Goal: Transaction & Acquisition: Purchase product/service

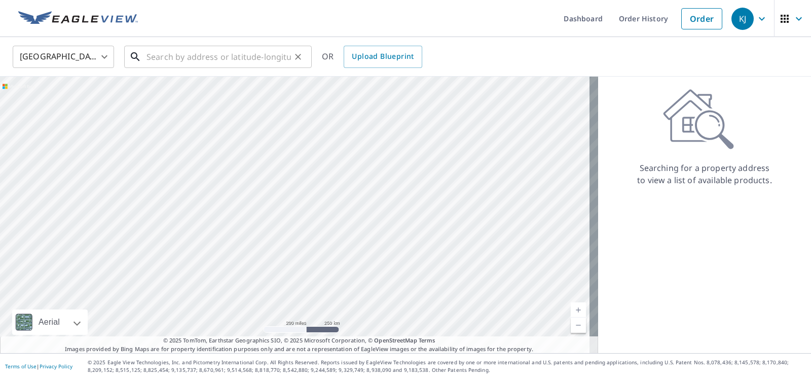
click at [199, 62] on input "text" at bounding box center [219, 57] width 145 height 28
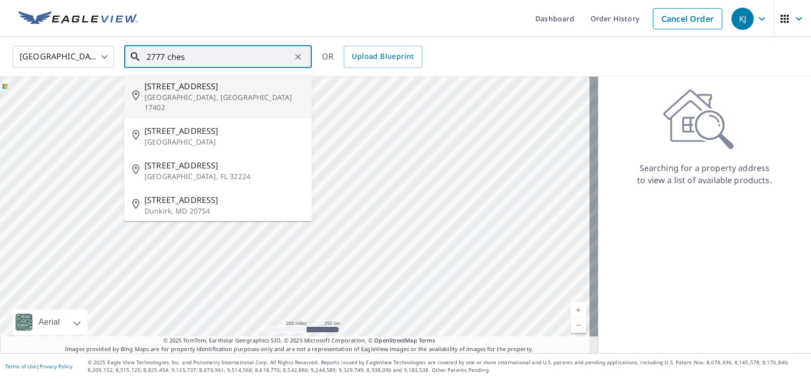
click at [207, 86] on span "[STREET_ADDRESS]" at bounding box center [224, 86] width 159 height 12
type input "[STREET_ADDRESS]"
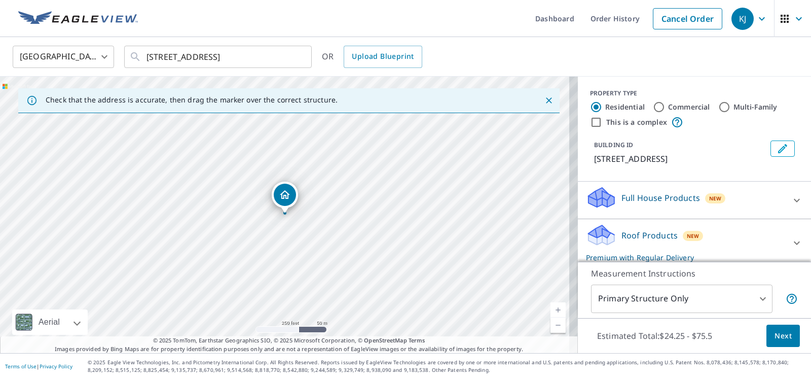
click at [695, 271] on body "KJ KJ Dashboard Order History Cancel Order KJ [GEOGRAPHIC_DATA] [GEOGRAPHIC_DAT…" at bounding box center [405, 189] width 811 height 379
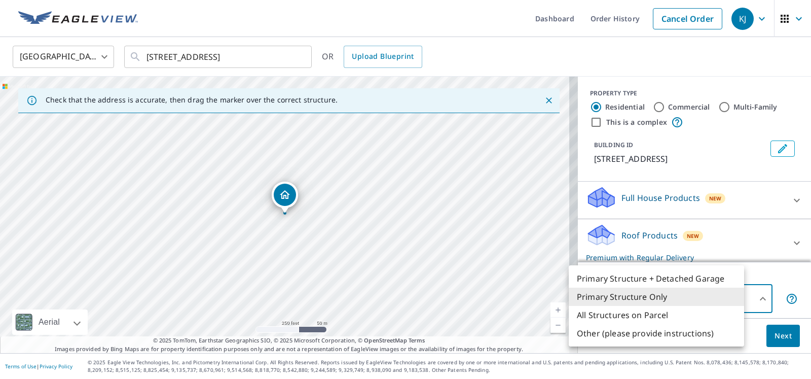
click at [769, 226] on div at bounding box center [405, 189] width 811 height 379
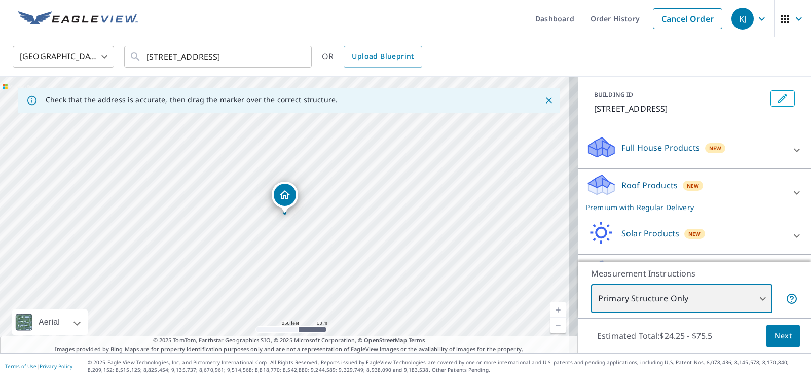
scroll to position [151, 0]
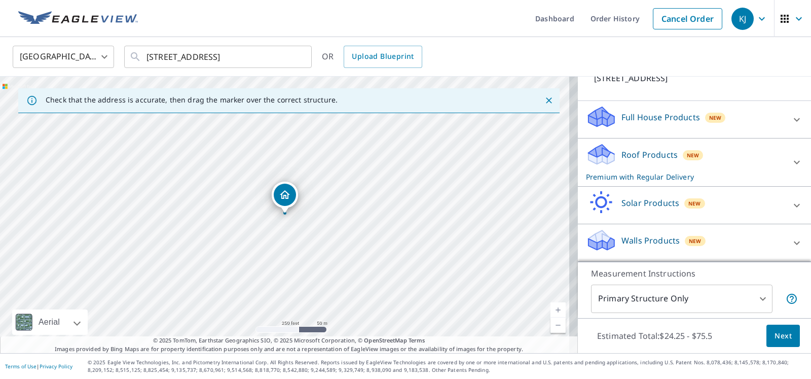
click at [755, 142] on div "Roof Products New Premium with Regular Delivery" at bounding box center [685, 162] width 199 height 40
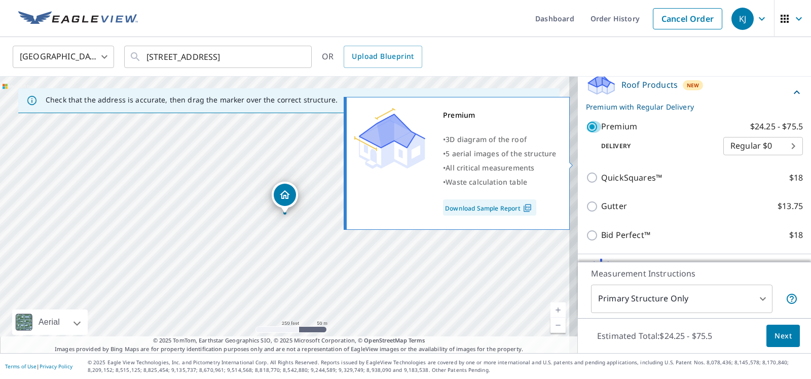
click at [589, 133] on input "Premium $24.25 - $75.5" at bounding box center [593, 127] width 15 height 12
checkbox input "false"
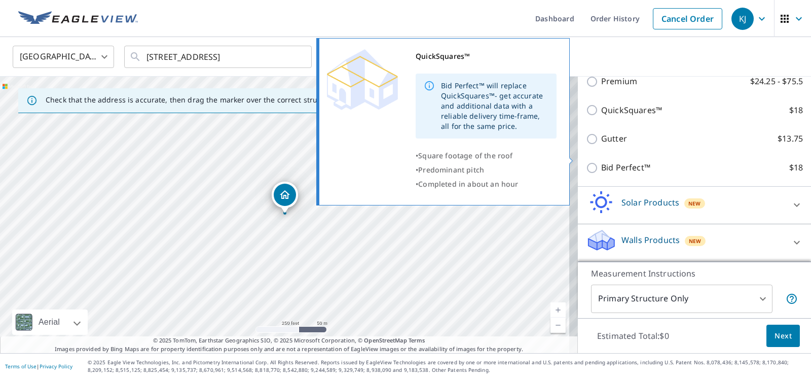
scroll to position [251, 0]
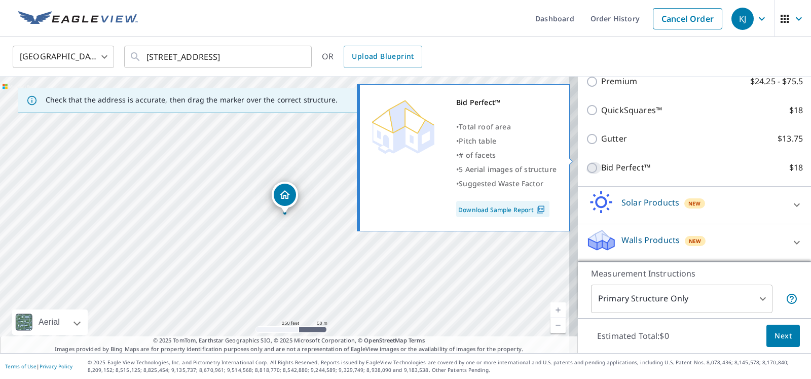
click at [589, 165] on input "Bid Perfect™ $18" at bounding box center [593, 168] width 15 height 12
checkbox input "true"
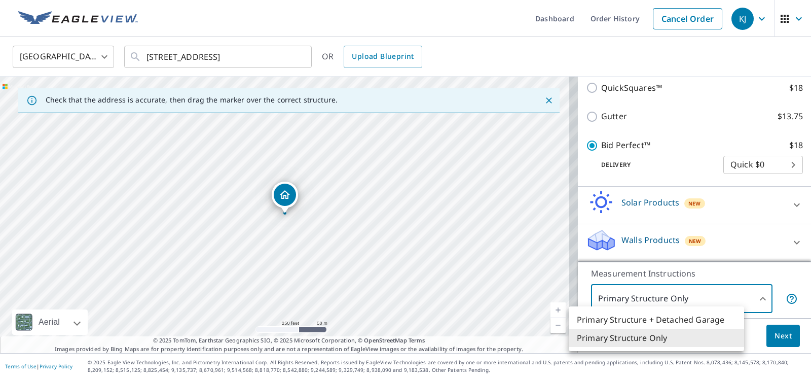
drag, startPoint x: 639, startPoint y: 285, endPoint x: 723, endPoint y: 398, distance: 140.3
click at [689, 193] on div at bounding box center [405, 189] width 811 height 379
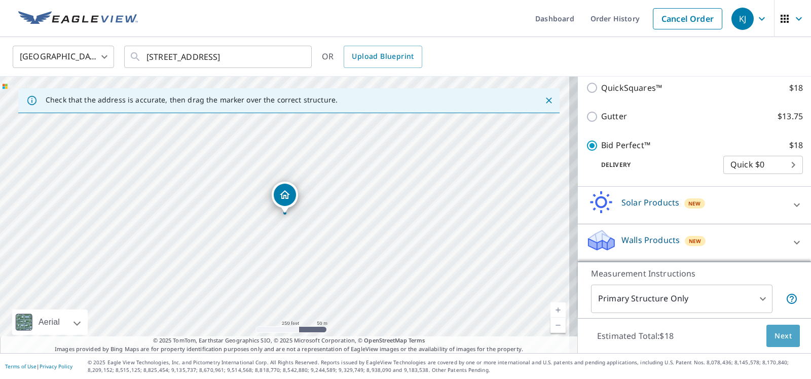
click at [775, 341] on span "Next" at bounding box center [783, 336] width 17 height 13
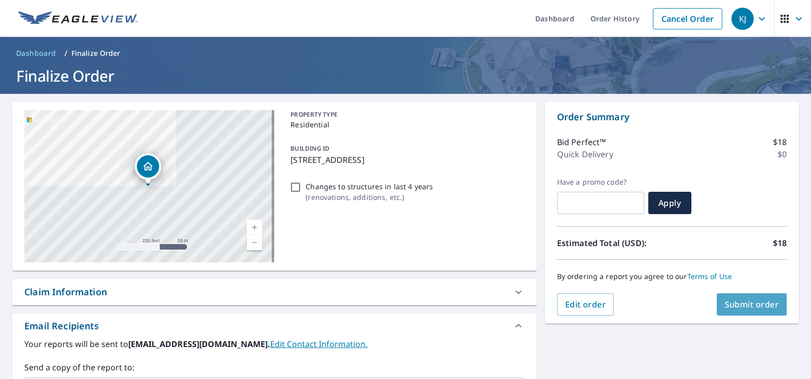
click at [750, 308] on span "Submit order" at bounding box center [752, 304] width 54 height 11
